Goal: Communication & Community: Ask a question

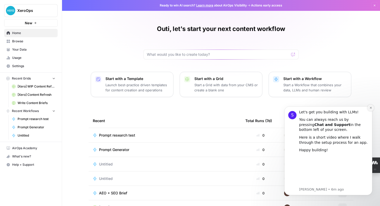
click at [370, 108] on icon "Dismiss notification" at bounding box center [371, 108] width 3 height 3
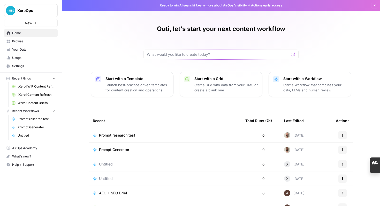
click at [35, 24] on icon "button" at bounding box center [35, 23] width 2 height 2
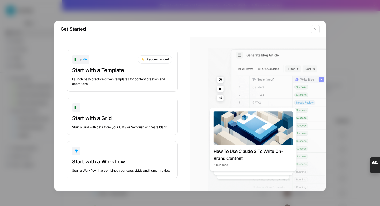
click at [316, 30] on icon "Close modal" at bounding box center [315, 29] width 4 height 4
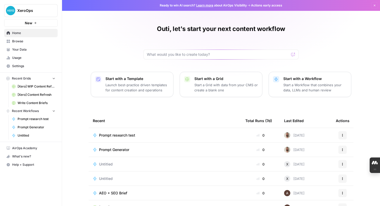
click at [36, 23] on icon "button" at bounding box center [35, 22] width 3 height 3
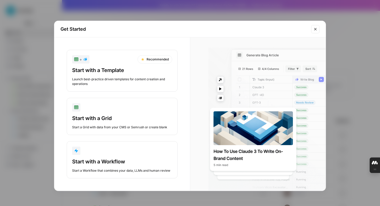
click at [313, 30] on button "Close modal" at bounding box center [315, 29] width 8 height 8
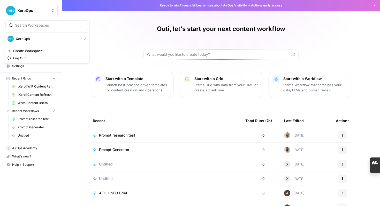
click at [53, 13] on button "XeroOps" at bounding box center [31, 10] width 54 height 13
click at [124, 50] on div "Outi, let's start your next content workflow Start with a Template Launch best-…" at bounding box center [221, 119] width 318 height 238
click at [35, 23] on icon "button" at bounding box center [35, 22] width 3 height 3
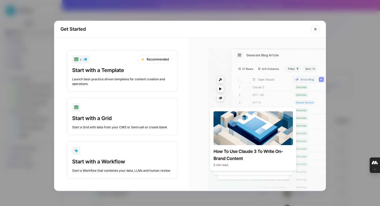
click at [315, 30] on icon "Close modal" at bounding box center [315, 29] width 2 height 2
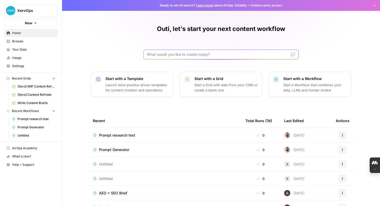
click at [213, 52] on input "text" at bounding box center [218, 54] width 142 height 5
type input "create a new folder"
click button "Send" at bounding box center [293, 54] width 7 height 7
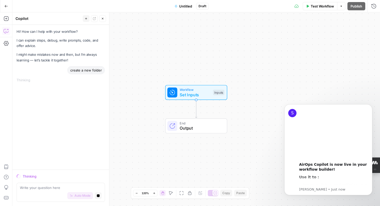
click at [5, 6] on icon "button" at bounding box center [6, 6] width 4 height 4
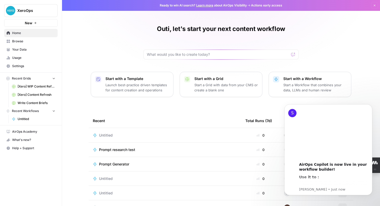
click at [16, 49] on span "Your Data" at bounding box center [33, 49] width 43 height 5
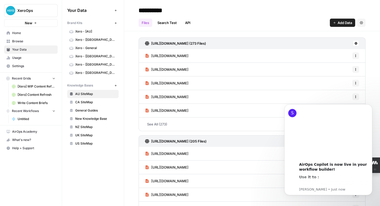
click at [21, 148] on span "Help + Support" at bounding box center [33, 148] width 43 height 5
click at [79, 161] on span "Chat & Support" at bounding box center [86, 159] width 35 height 5
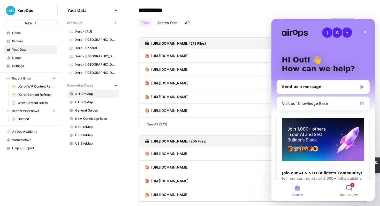
click at [364, 37] on div "J A S" at bounding box center [323, 32] width 83 height 10
click at [39, 13] on span "XeroOps" at bounding box center [32, 10] width 31 height 5
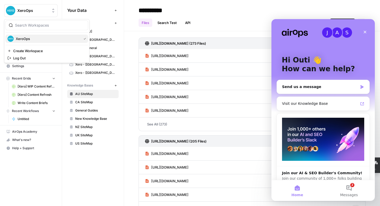
click at [28, 38] on span "XeroOps" at bounding box center [48, 38] width 64 height 5
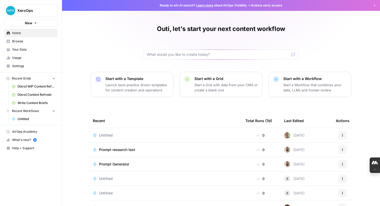
click at [376, 6] on icon "button" at bounding box center [374, 5] width 3 height 3
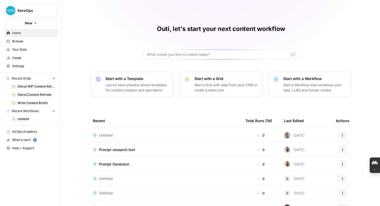
click at [36, 24] on icon "button" at bounding box center [35, 22] width 3 height 3
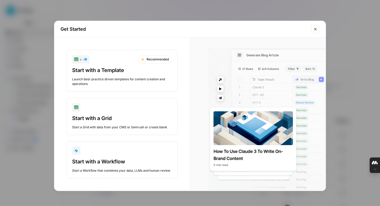
click at [315, 32] on button "Close modal" at bounding box center [315, 29] width 8 height 8
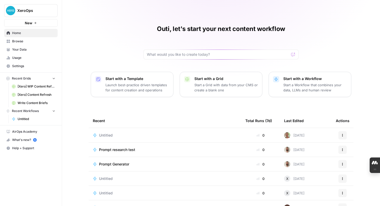
scroll to position [1, 0]
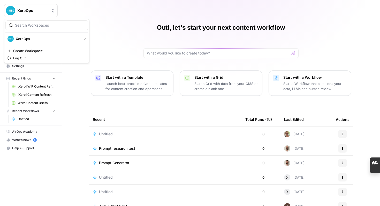
click at [53, 14] on button "XeroOps" at bounding box center [31, 10] width 54 height 13
click at [107, 19] on div "Outi, let's start your next content workflow Start with a Template Launch best-…" at bounding box center [221, 118] width 318 height 238
click at [41, 24] on button "New" at bounding box center [31, 23] width 54 height 8
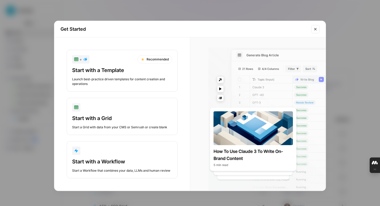
click at [315, 29] on icon "Close modal" at bounding box center [315, 29] width 4 height 4
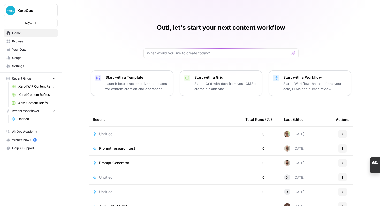
click at [35, 10] on span "XeroOps" at bounding box center [32, 10] width 31 height 5
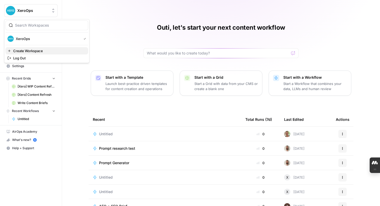
click at [36, 51] on span "Create Workspace" at bounding box center [48, 50] width 71 height 5
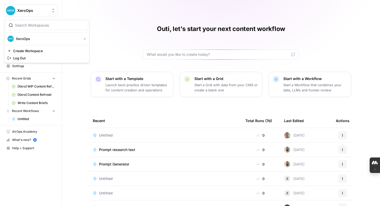
click at [30, 11] on span "XeroOps" at bounding box center [32, 10] width 31 height 5
type input "f"
click at [36, 40] on span "XeroOps" at bounding box center [48, 38] width 64 height 5
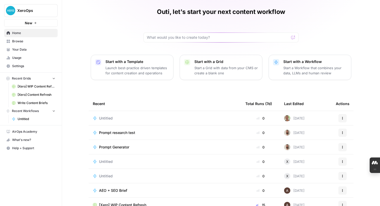
scroll to position [32, 0]
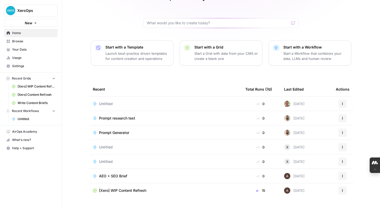
click at [29, 149] on span "Help + Support" at bounding box center [33, 148] width 43 height 5
click at [79, 159] on span "Chat & Support" at bounding box center [86, 159] width 35 height 5
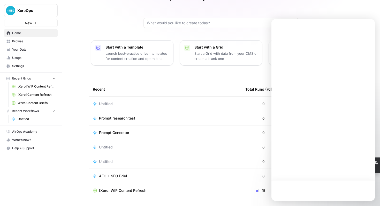
scroll to position [0, 0]
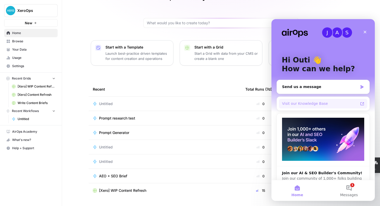
click at [300, 105] on div "Visit our Knowledge Base" at bounding box center [320, 103] width 76 height 5
click at [366, 33] on icon "Close" at bounding box center [365, 32] width 3 height 3
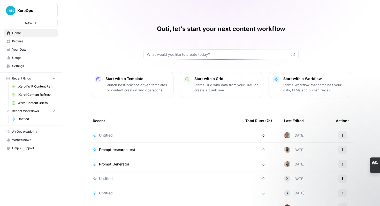
click at [27, 147] on span "Help + Support" at bounding box center [33, 148] width 43 height 5
click at [85, 160] on span "Chat & Support" at bounding box center [86, 159] width 35 height 5
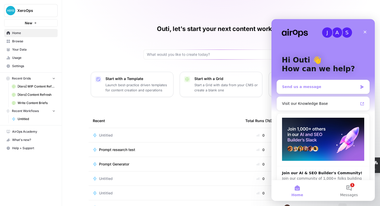
click at [311, 86] on div "Send us a message" at bounding box center [320, 86] width 76 height 5
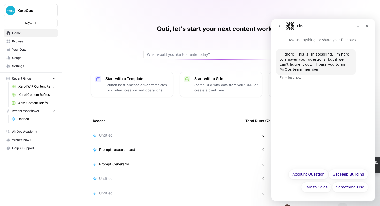
click at [296, 77] on div "Fin • Just now" at bounding box center [290, 77] width 21 height 3
click at [293, 79] on div "Fin • Just now" at bounding box center [290, 77] width 21 height 3
click at [346, 186] on button "Something Else" at bounding box center [350, 187] width 36 height 10
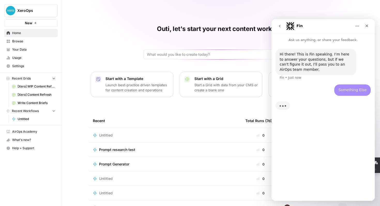
click at [291, 168] on div "Hi there! This is Fin speaking. I’m here to answer your questions, but if we ca…" at bounding box center [323, 120] width 103 height 154
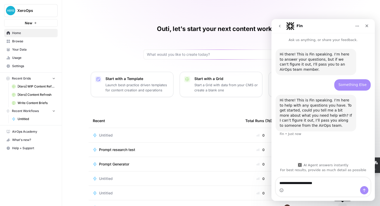
type textarea "**********"
click at [366, 189] on icon "Send a message…" at bounding box center [364, 191] width 4 height 4
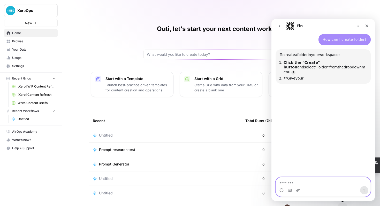
scroll to position [104, 0]
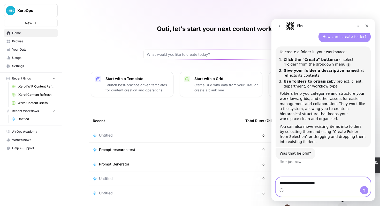
type textarea "**********"
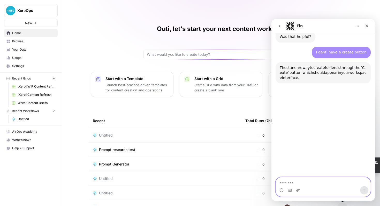
scroll to position [236, 0]
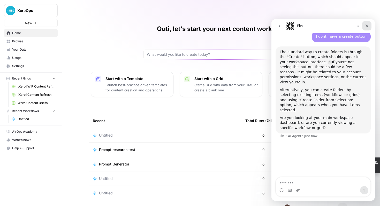
click at [367, 27] on icon "Close" at bounding box center [367, 26] width 4 height 4
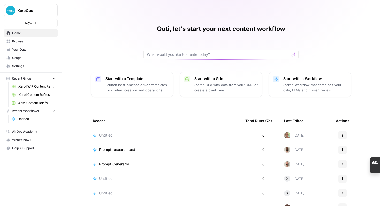
click at [53, 79] on icon "button" at bounding box center [54, 79] width 4 height 4
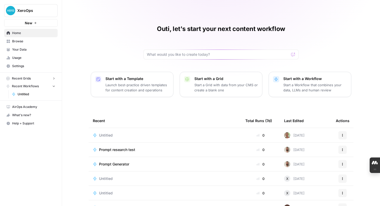
click at [54, 87] on icon "button" at bounding box center [54, 86] width 4 height 4
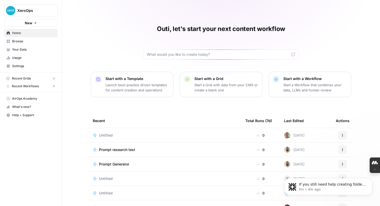
scroll to position [0, 0]
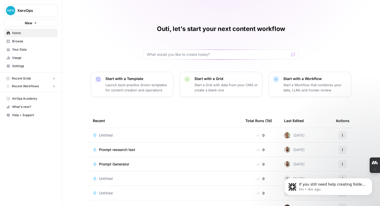
click at [22, 49] on span "Your Data" at bounding box center [33, 49] width 43 height 5
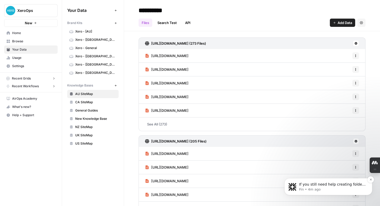
click at [324, 188] on p "Fin • 4m ago" at bounding box center [332, 190] width 67 height 5
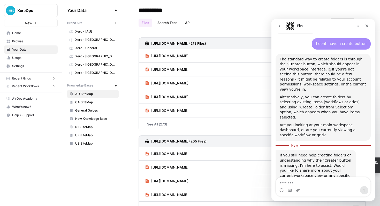
scroll to position [240, 0]
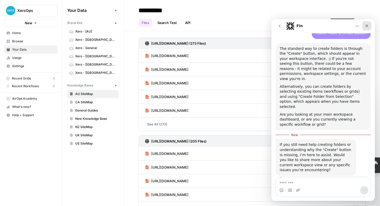
click at [367, 25] on icon "Close" at bounding box center [367, 26] width 4 height 4
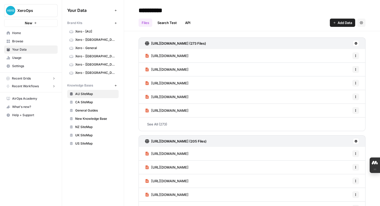
click at [64, 11] on icon "button" at bounding box center [63, 11] width 4 height 4
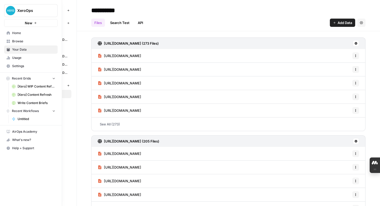
click at [13, 41] on span "Browse" at bounding box center [33, 41] width 43 height 5
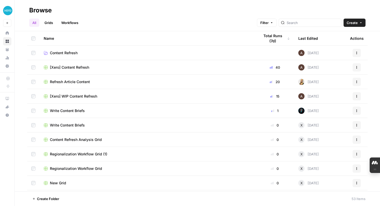
click at [72, 21] on link "Workflows" at bounding box center [69, 23] width 23 height 8
